Goal: Information Seeking & Learning: Learn about a topic

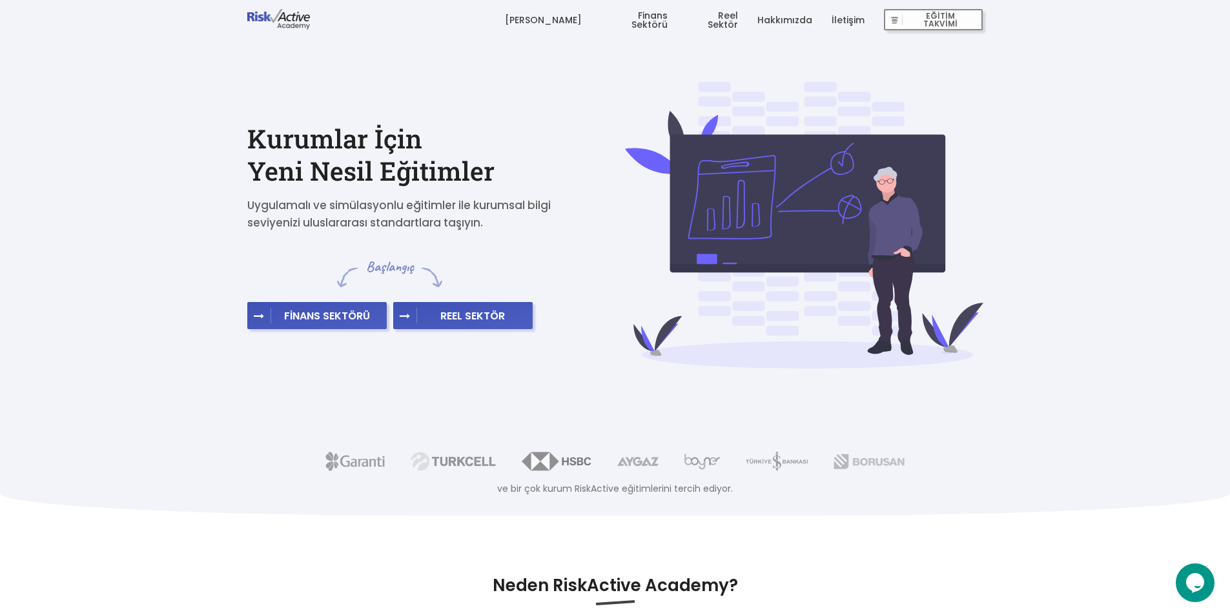
click at [566, 25] on link "[PERSON_NAME]" at bounding box center [543, 20] width 77 height 39
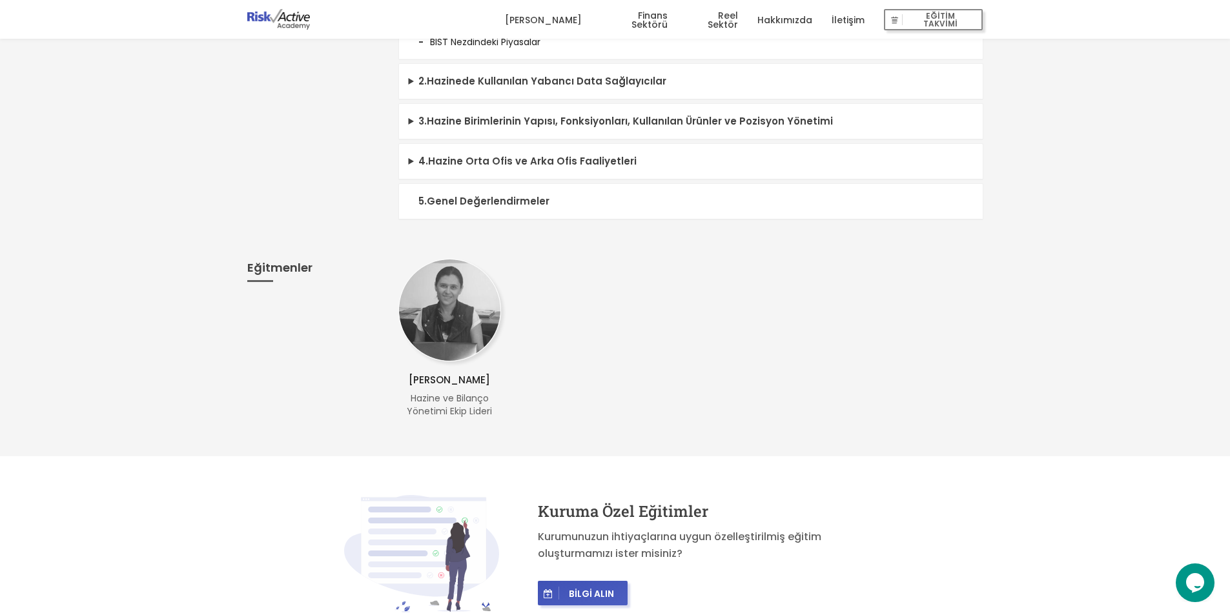
scroll to position [710, 0]
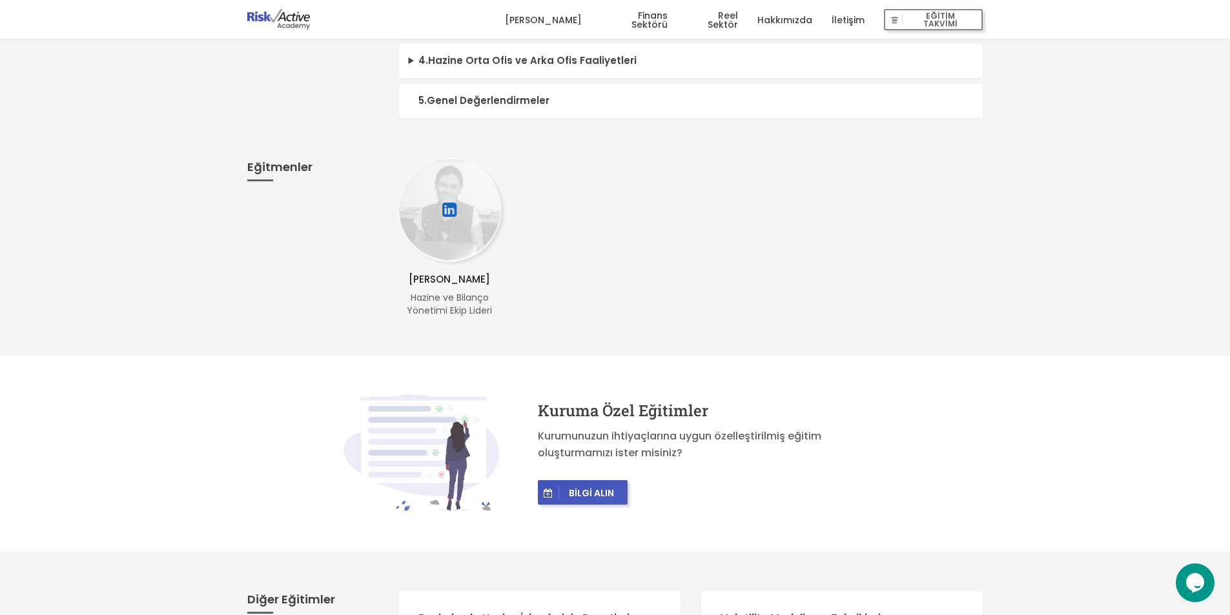
click at [445, 211] on icon at bounding box center [449, 209] width 17 height 23
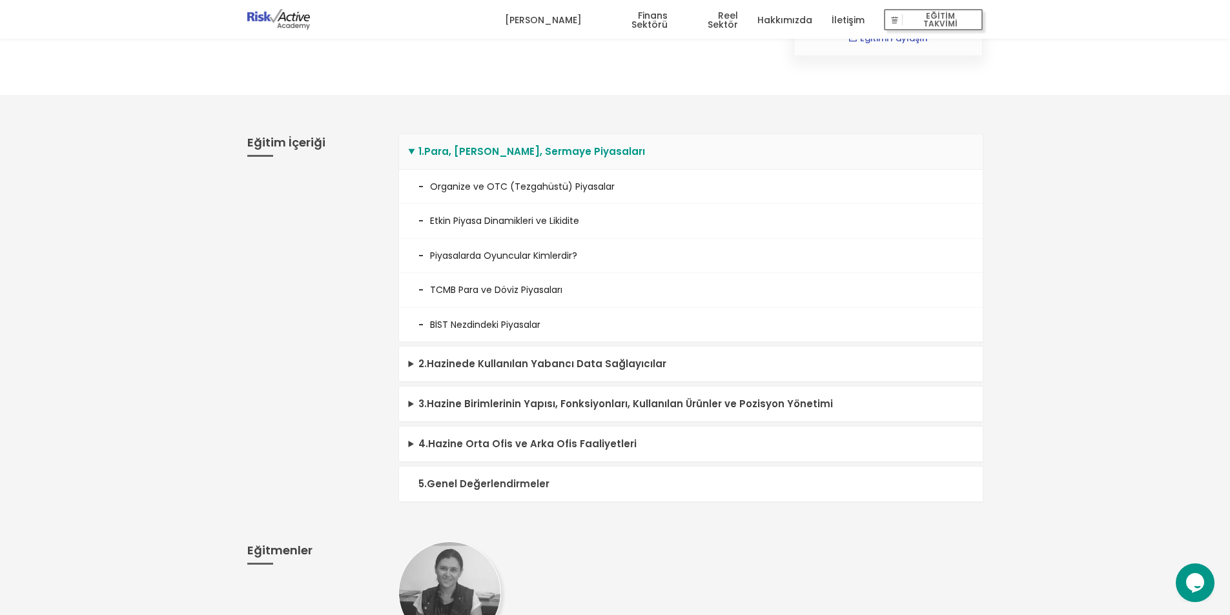
scroll to position [323, 0]
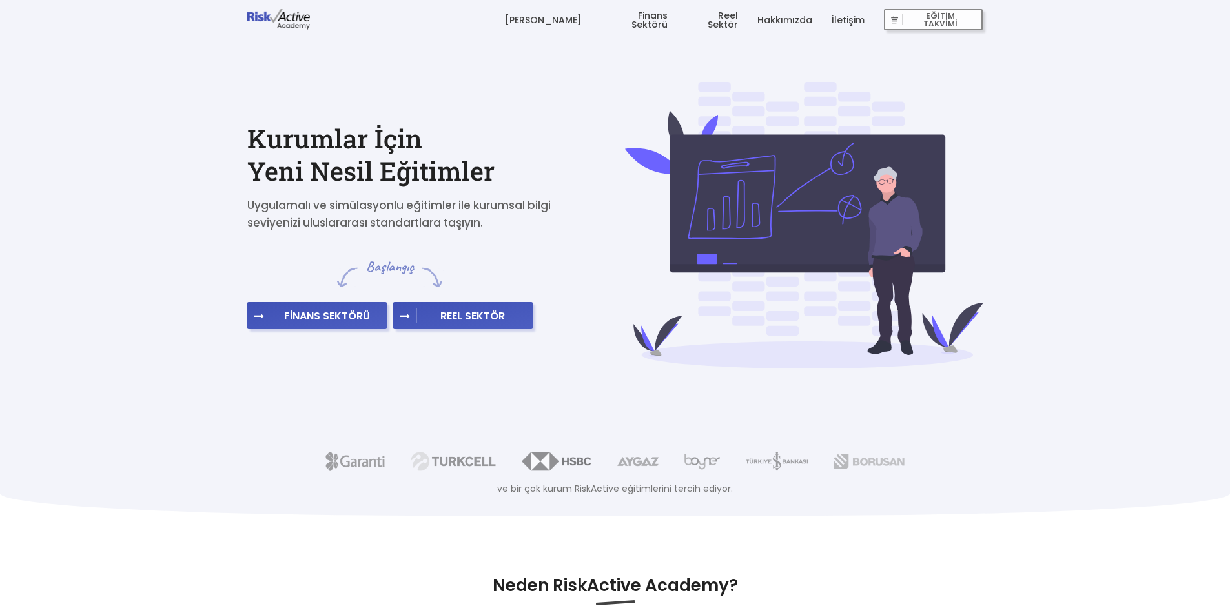
click at [781, 15] on link "Hakkımızda" at bounding box center [785, 20] width 55 height 39
click at [777, 15] on link "Hakkımızda" at bounding box center [785, 20] width 55 height 39
click at [570, 21] on link "[PERSON_NAME]" at bounding box center [543, 20] width 77 height 39
click at [651, 15] on link "Finans Sektörü" at bounding box center [634, 20] width 67 height 39
